Goal: Information Seeking & Learning: Learn about a topic

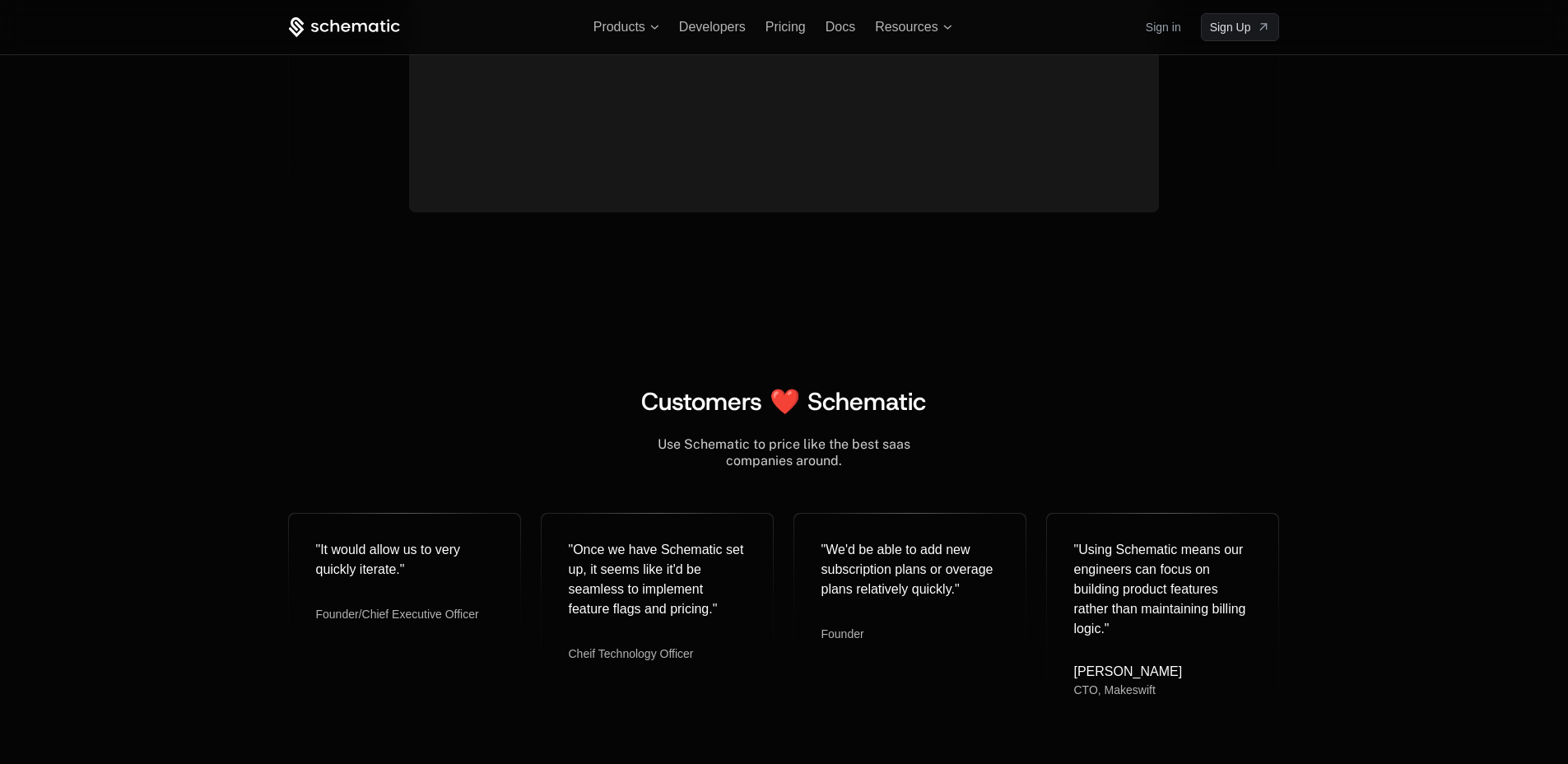
scroll to position [6369, 0]
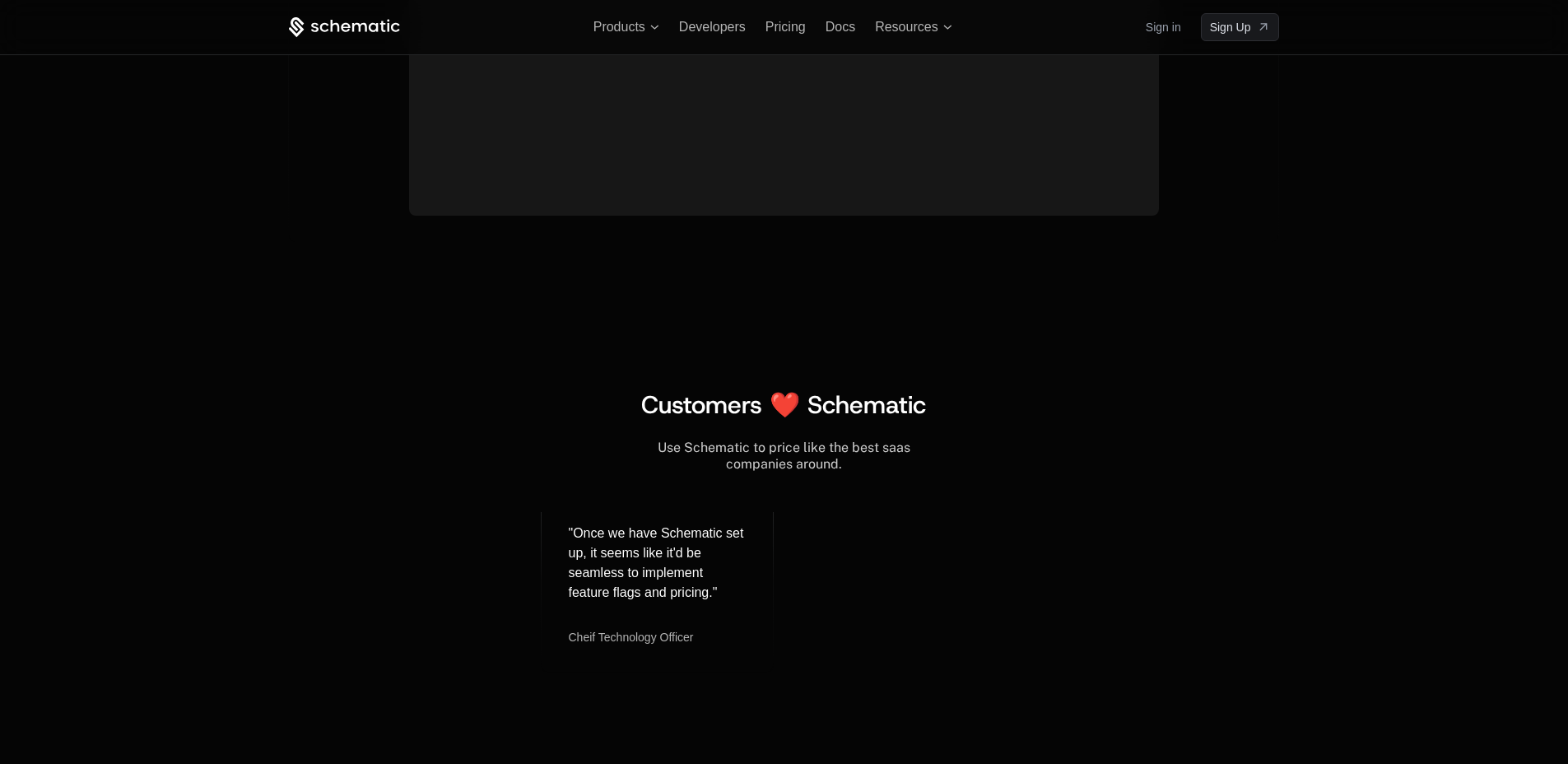
click at [789, 442] on div "Use Schematic to price like the best saas companies around." at bounding box center [784, 457] width 991 height 33
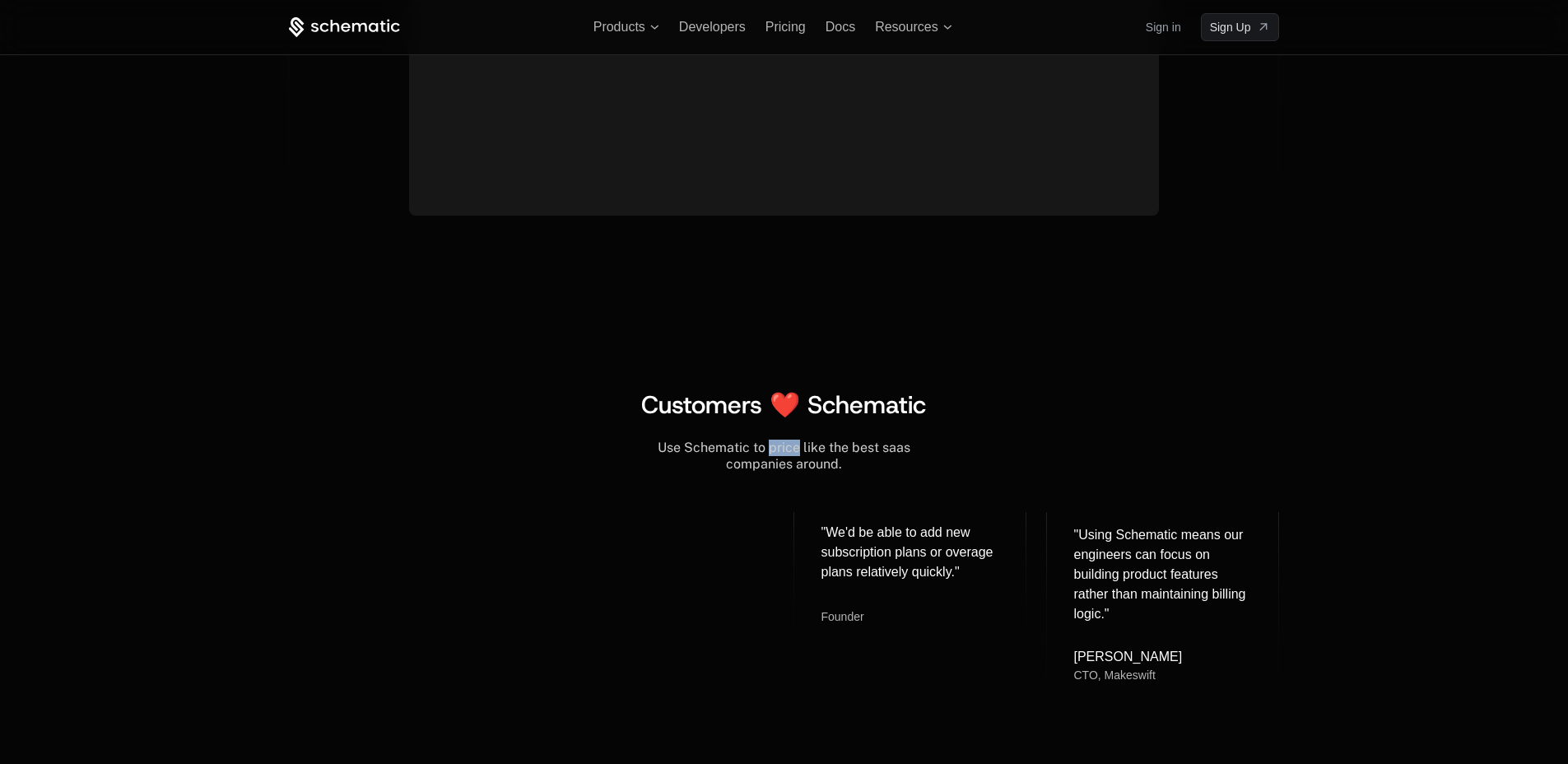
click at [789, 442] on div "Use Schematic to price like the best saas companies around." at bounding box center [784, 457] width 991 height 33
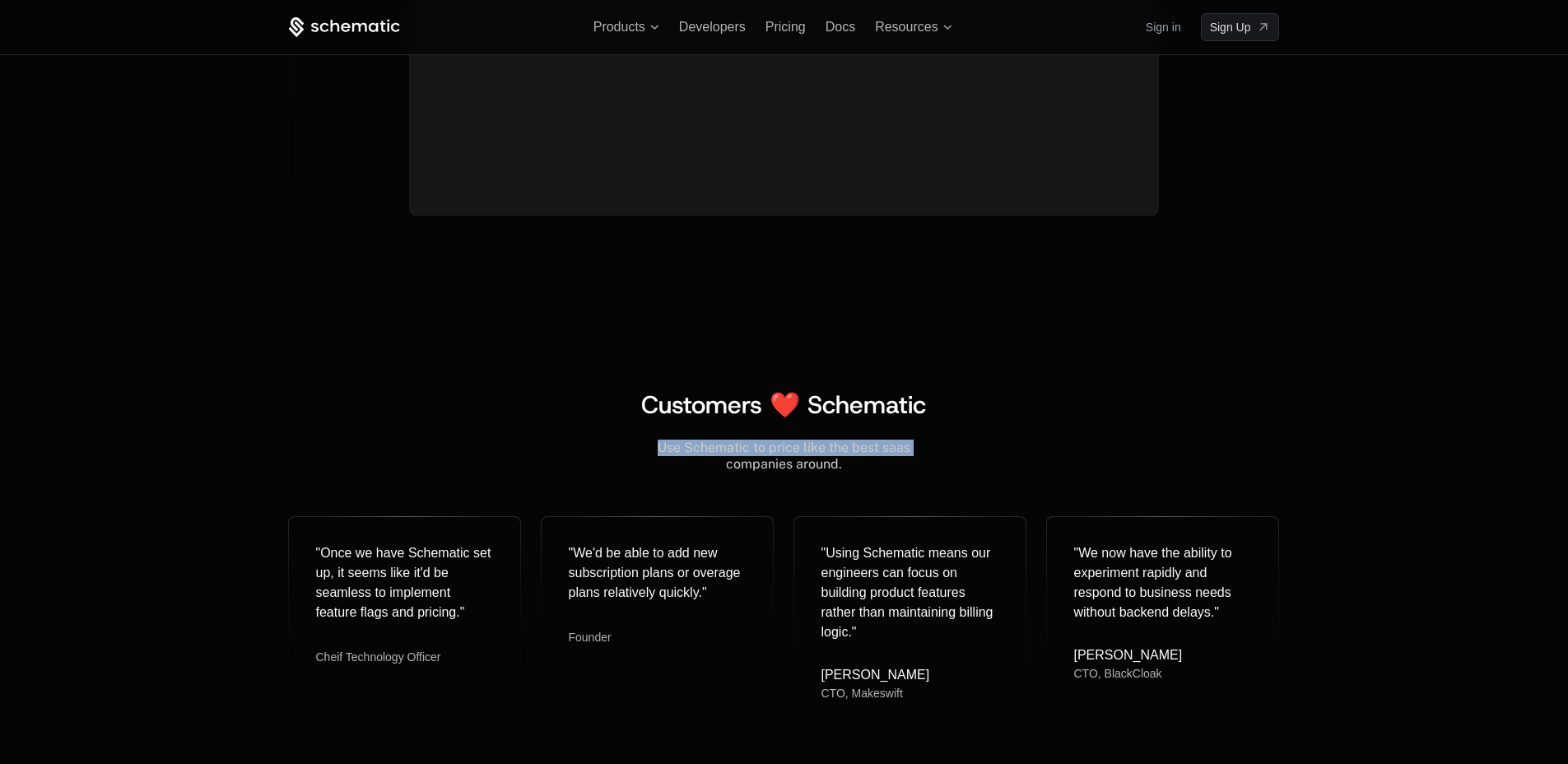
click at [790, 442] on div "Use Schematic to price like the best saas companies around." at bounding box center [784, 457] width 991 height 33
drag, startPoint x: 862, startPoint y: 461, endPoint x: 661, endPoint y: 448, distance: 201.4
click at [661, 448] on div "Use Schematic to price like the best saas companies around." at bounding box center [784, 457] width 991 height 33
copy div "Use Schematic to price like the best saas companies around."
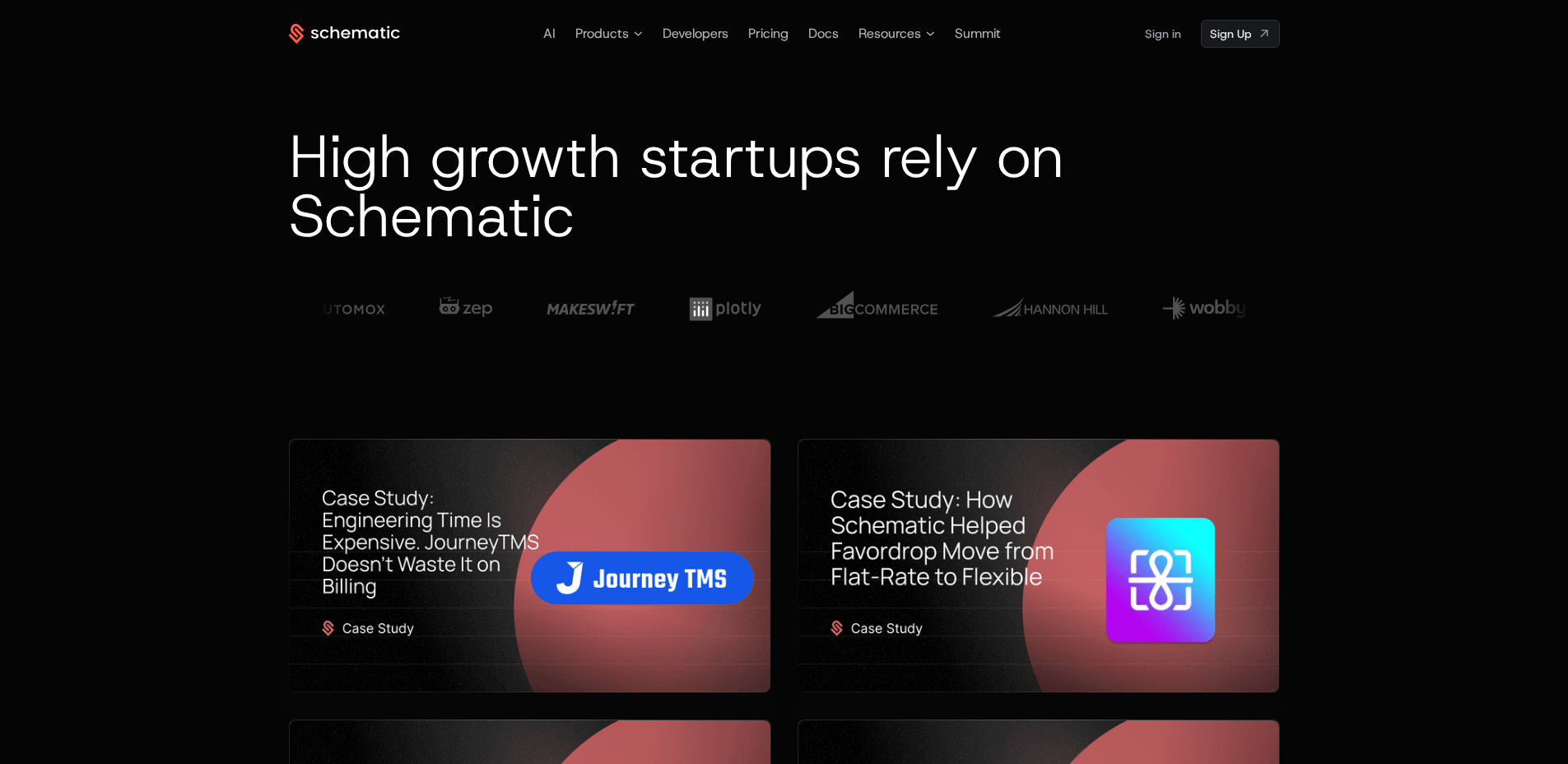
scroll to position [1321, 0]
